Goal: Transaction & Acquisition: Download file/media

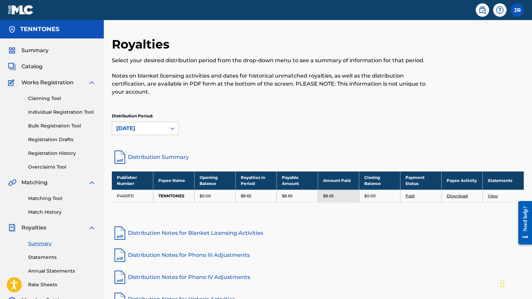
click at [22, 14] on img at bounding box center [21, 10] width 26 height 10
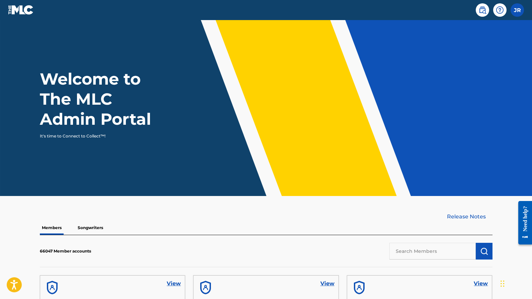
click at [433, 247] on input "text" at bounding box center [432, 251] width 86 height 17
type input "Muggs Money"
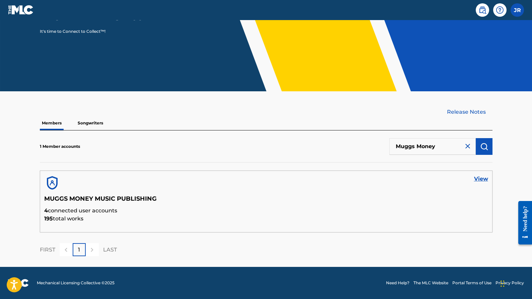
click at [477, 177] on link "View" at bounding box center [481, 179] width 14 height 8
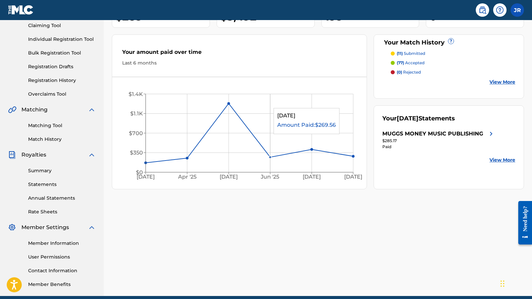
scroll to position [81, 0]
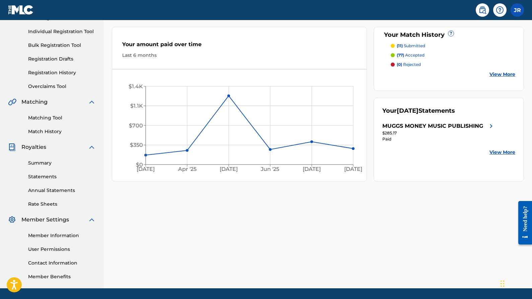
click at [479, 124] on div "MUGGS MONEY MUSIC PUBLISHING" at bounding box center [432, 126] width 101 height 8
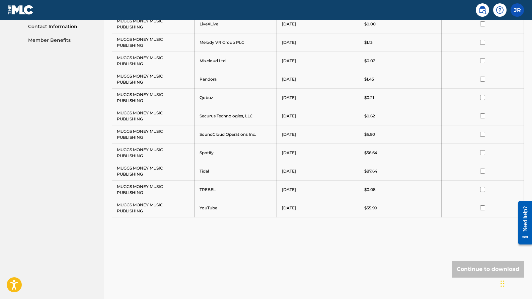
scroll to position [338, 0]
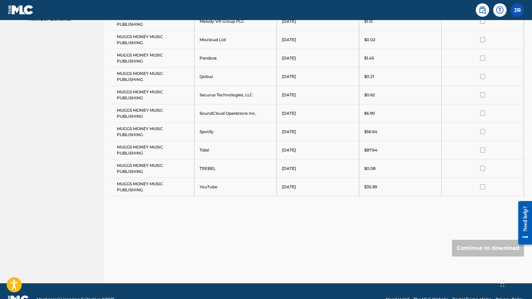
click at [482, 129] on input "checkbox" at bounding box center [482, 131] width 5 height 5
click at [483, 192] on td at bounding box center [482, 187] width 82 height 18
click at [483, 189] on input "checkbox" at bounding box center [482, 186] width 5 height 5
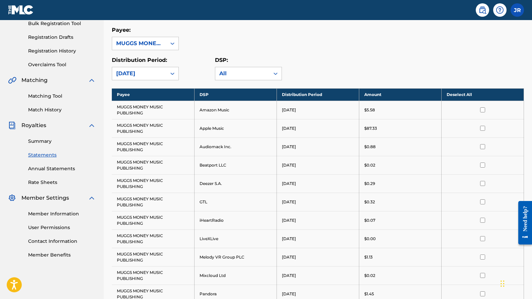
scroll to position [101, 0]
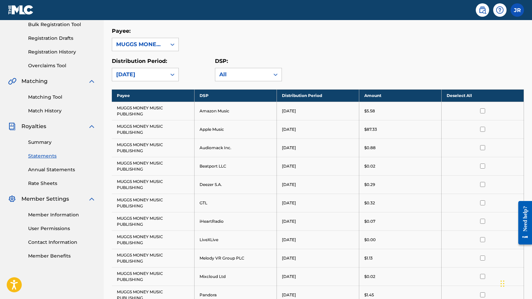
click at [482, 129] on input "checkbox" at bounding box center [482, 129] width 5 height 5
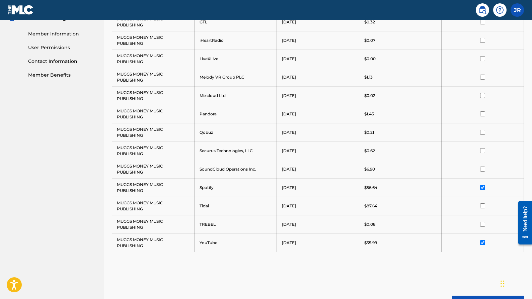
scroll to position [355, 0]
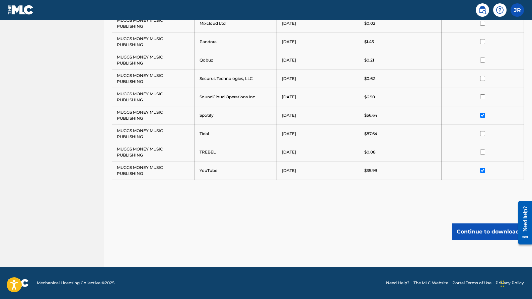
click at [467, 234] on button "Continue to download" at bounding box center [488, 232] width 72 height 17
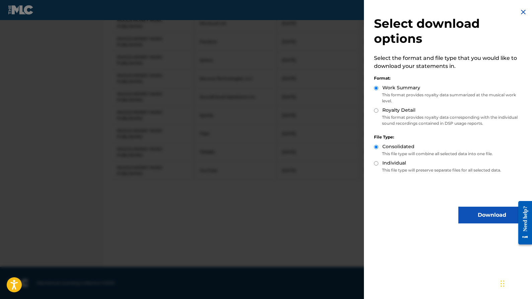
click at [374, 111] on input "Royalty Detail" at bounding box center [376, 110] width 4 height 4
radio input "true"
click at [473, 212] on button "Download" at bounding box center [491, 215] width 67 height 17
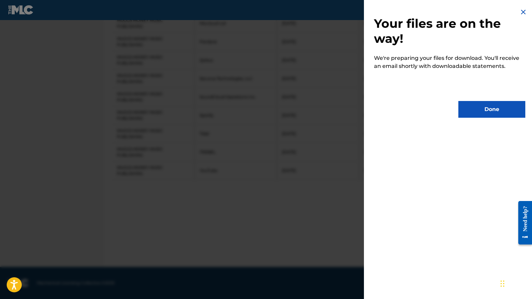
click at [481, 112] on button "Done" at bounding box center [491, 109] width 67 height 17
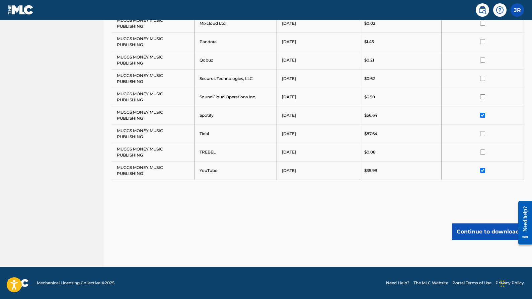
click at [249, 228] on div "Continue to download" at bounding box center [318, 232] width 412 height 17
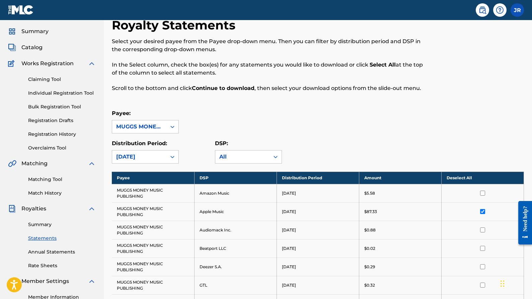
scroll to position [0, 0]
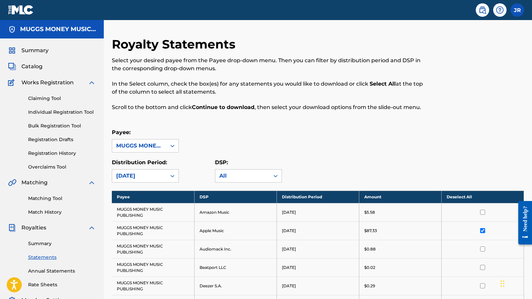
click at [25, 10] on img at bounding box center [21, 10] width 26 height 10
